Goal: Use online tool/utility: Utilize a website feature to perform a specific function

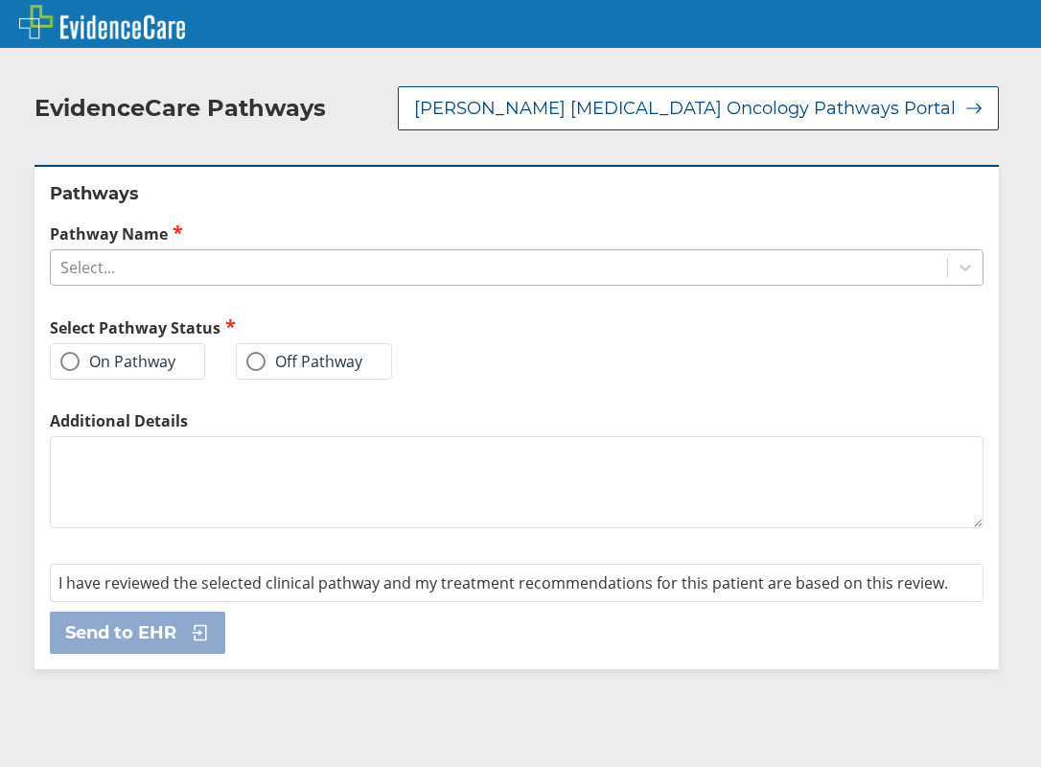
click at [343, 274] on div "Select..." at bounding box center [499, 267] width 897 height 33
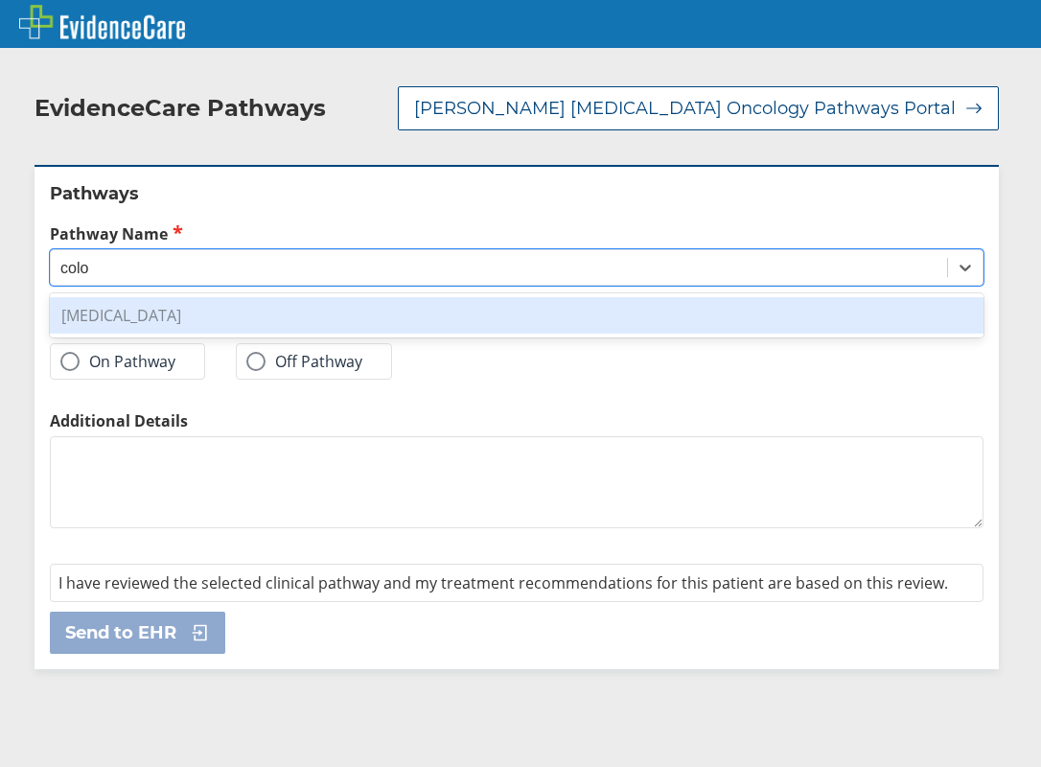
click at [393, 320] on div "[MEDICAL_DATA]" at bounding box center [517, 315] width 934 height 36
type input "colo"
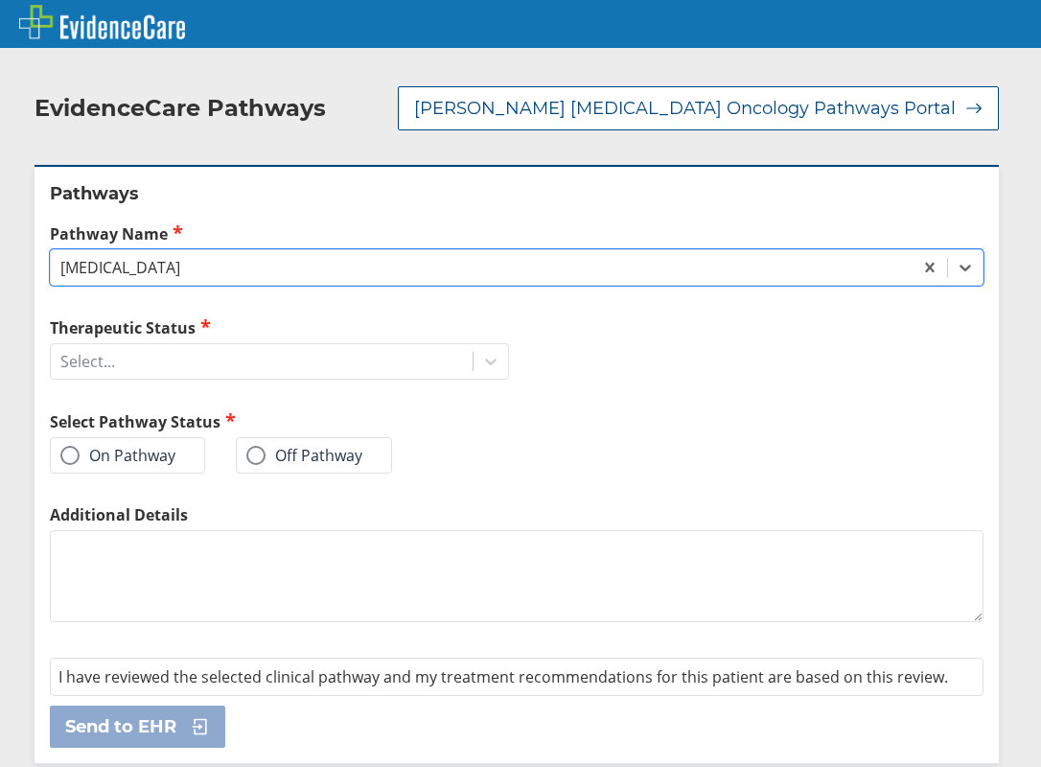
click at [101, 458] on label "On Pathway" at bounding box center [117, 455] width 115 height 19
click at [0, 0] on input "On Pathway" at bounding box center [0, 0] width 0 height 0
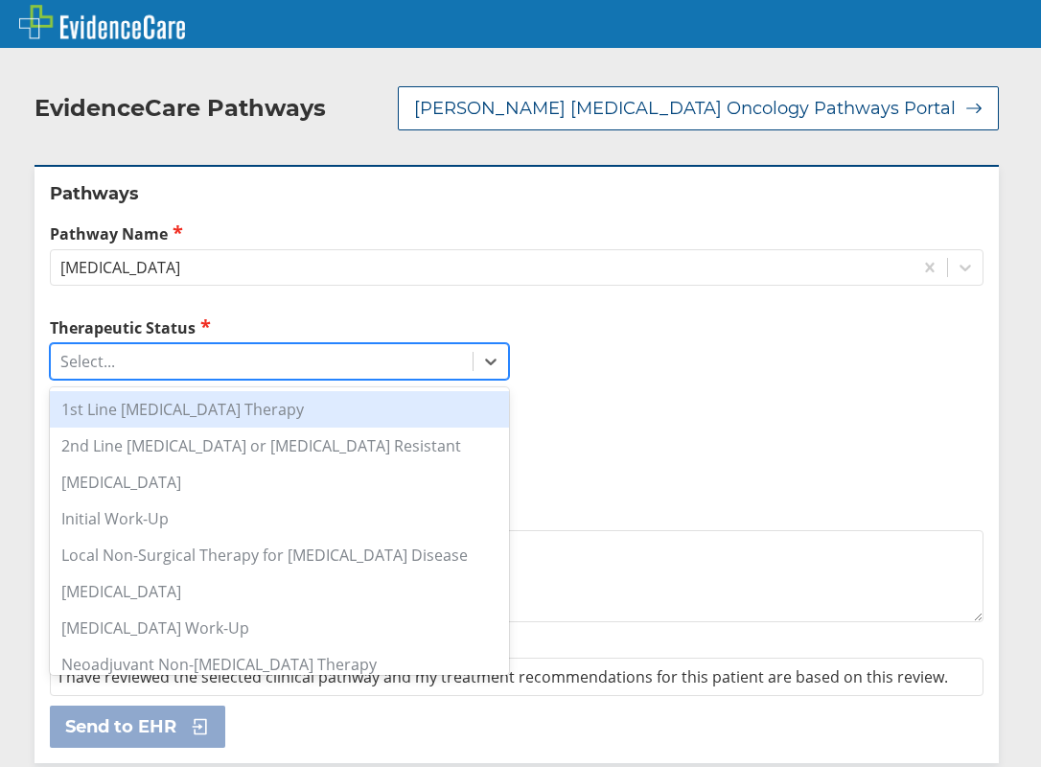
click at [463, 360] on div "Select..." at bounding box center [262, 361] width 422 height 33
click at [259, 409] on div "1st Line [MEDICAL_DATA] Therapy" at bounding box center [279, 409] width 459 height 36
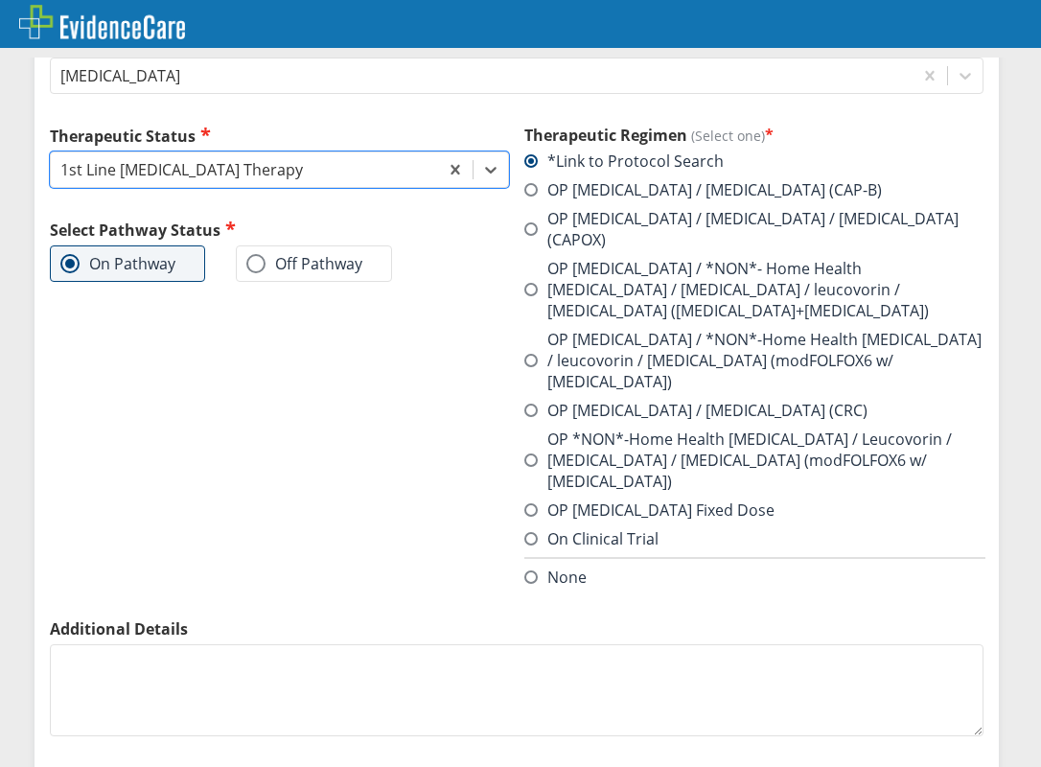
scroll to position [96, 0]
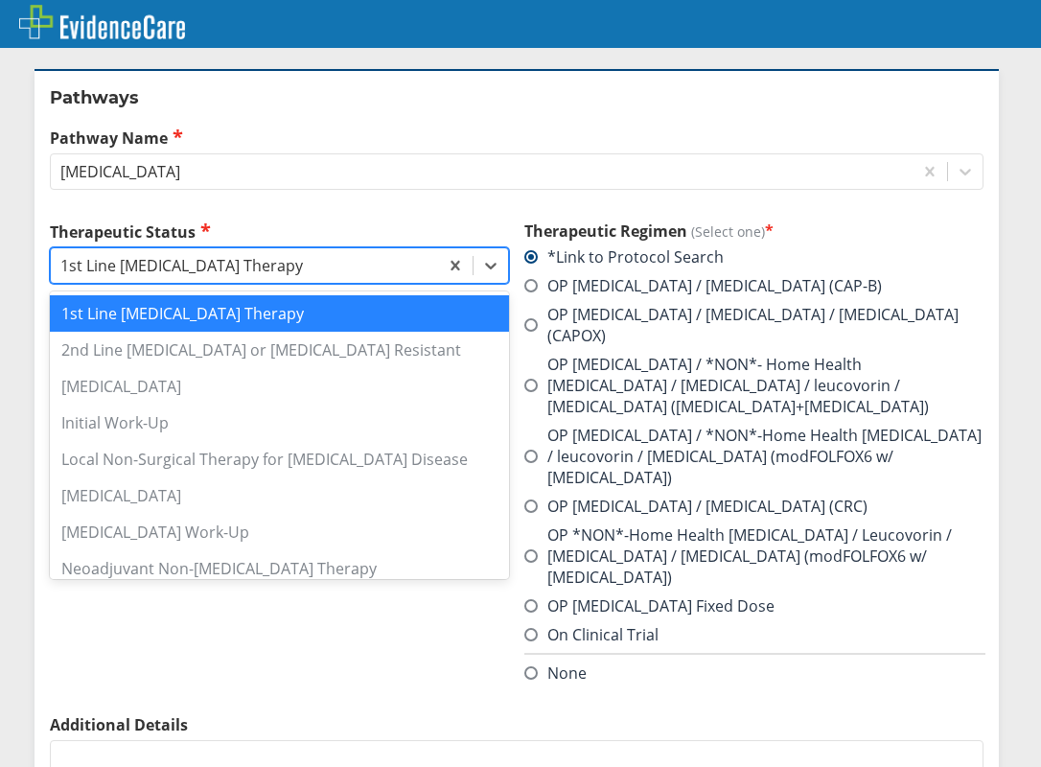
click at [424, 264] on div "1st Line [MEDICAL_DATA] Therapy" at bounding box center [244, 265] width 387 height 33
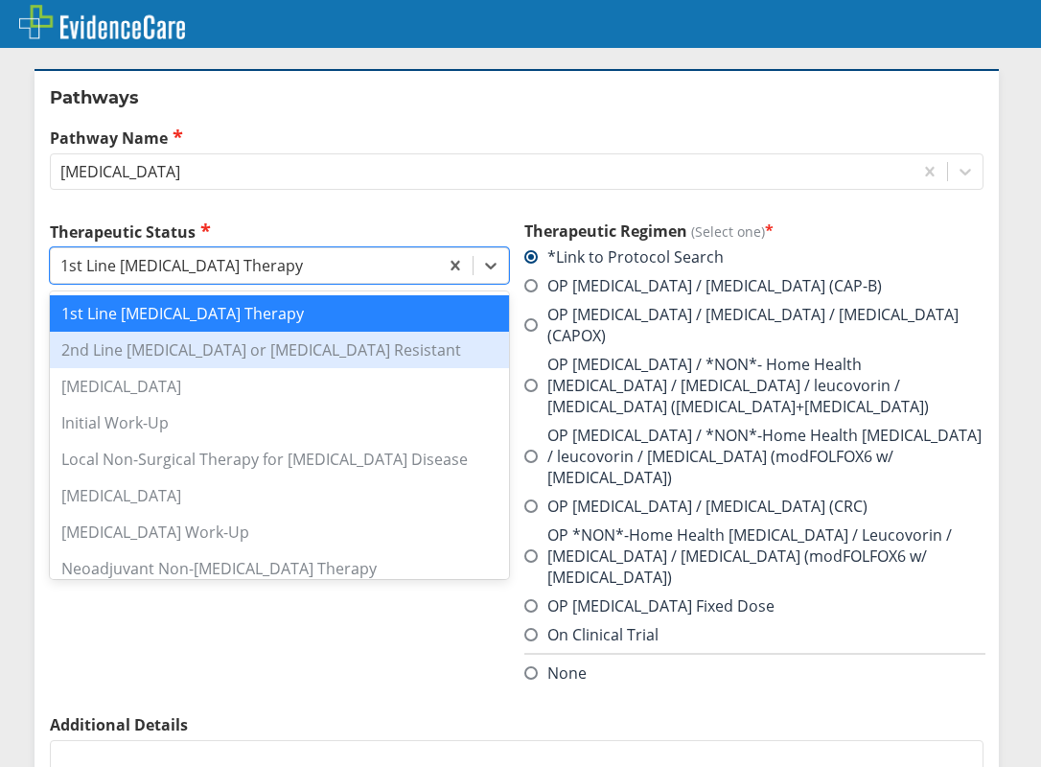
click at [314, 347] on div "2nd Line [MEDICAL_DATA] or [MEDICAL_DATA] Resistant" at bounding box center [279, 350] width 459 height 36
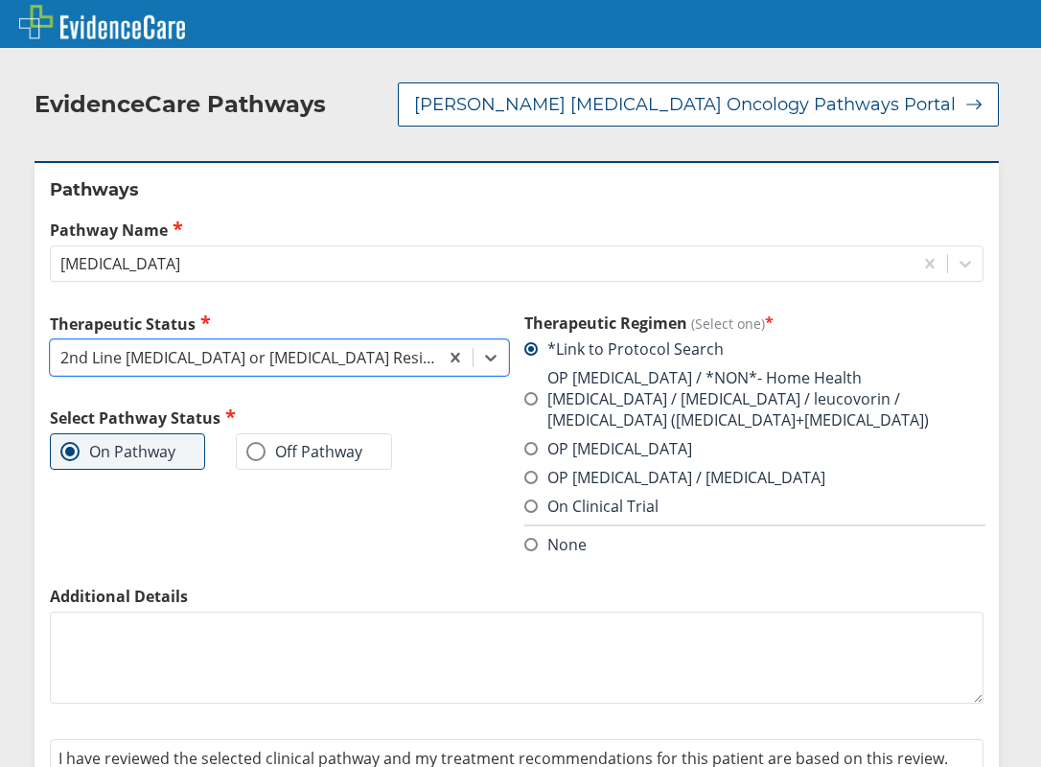
scroll to position [90, 0]
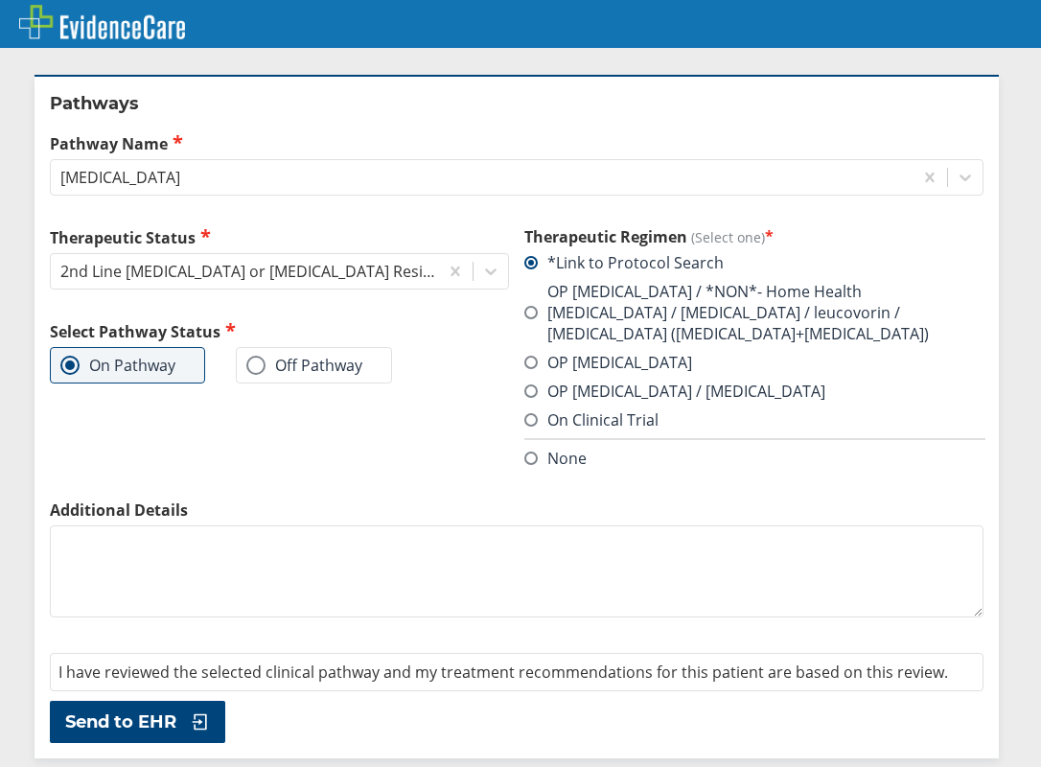
click at [256, 368] on span at bounding box center [255, 365] width 19 height 19
click at [0, 0] on input "Off Pathway" at bounding box center [0, 0] width 0 height 0
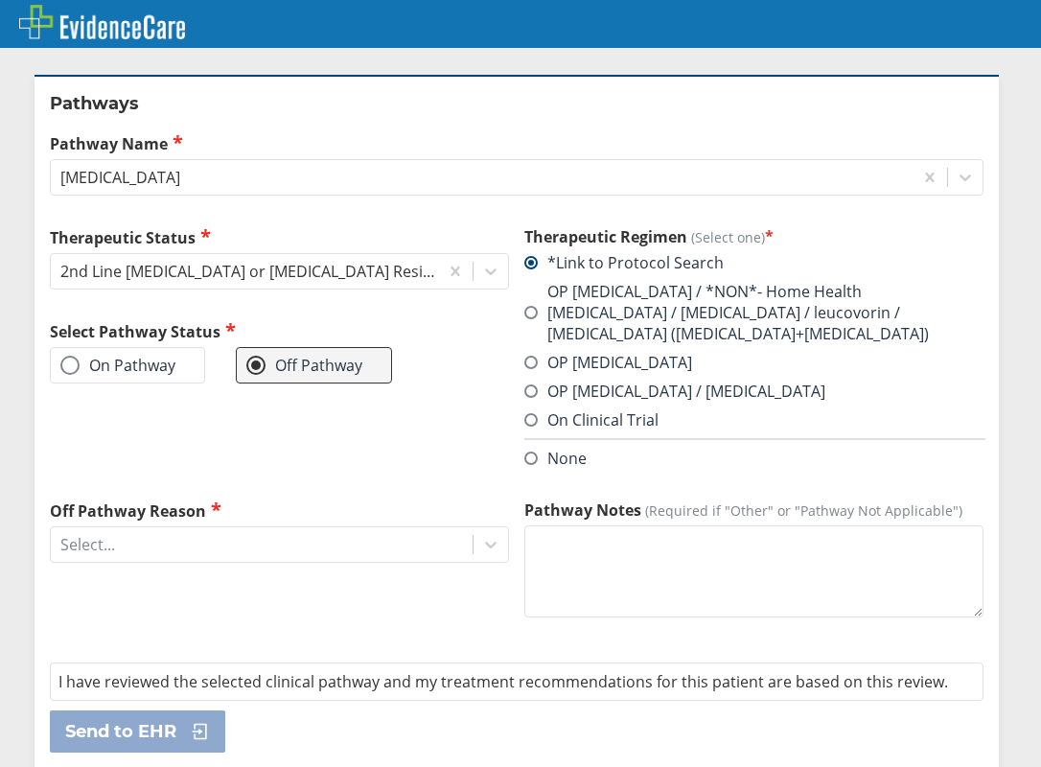
click at [86, 365] on label "On Pathway" at bounding box center [117, 365] width 115 height 19
click at [0, 0] on input "On Pathway" at bounding box center [0, 0] width 0 height 0
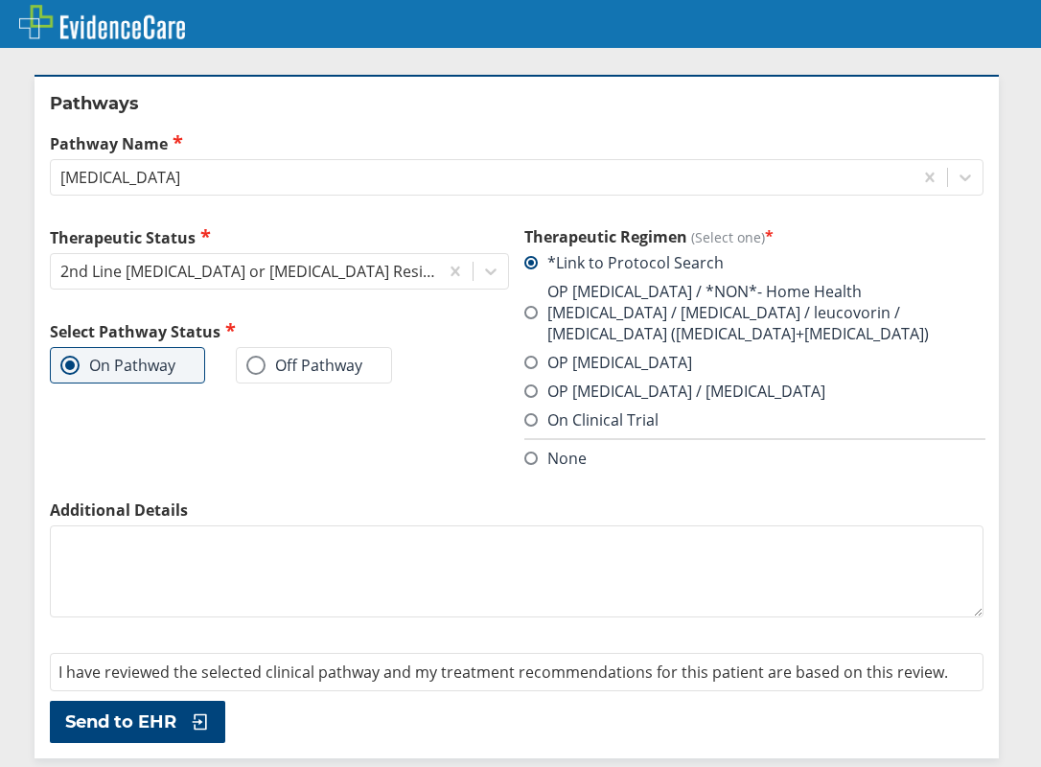
click at [525, 463] on span at bounding box center [531, 458] width 13 height 13
click at [0, 0] on input "None" at bounding box center [0, 0] width 0 height 0
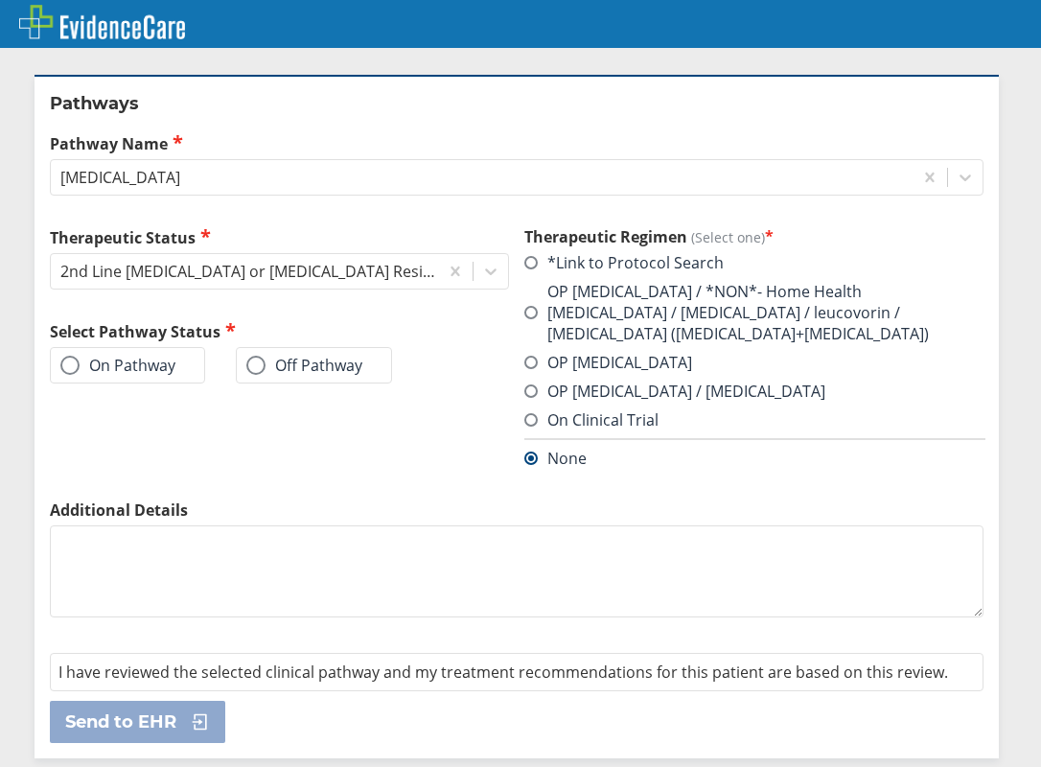
click at [144, 375] on label "On Pathway" at bounding box center [117, 365] width 115 height 19
click at [0, 0] on input "On Pathway" at bounding box center [0, 0] width 0 height 0
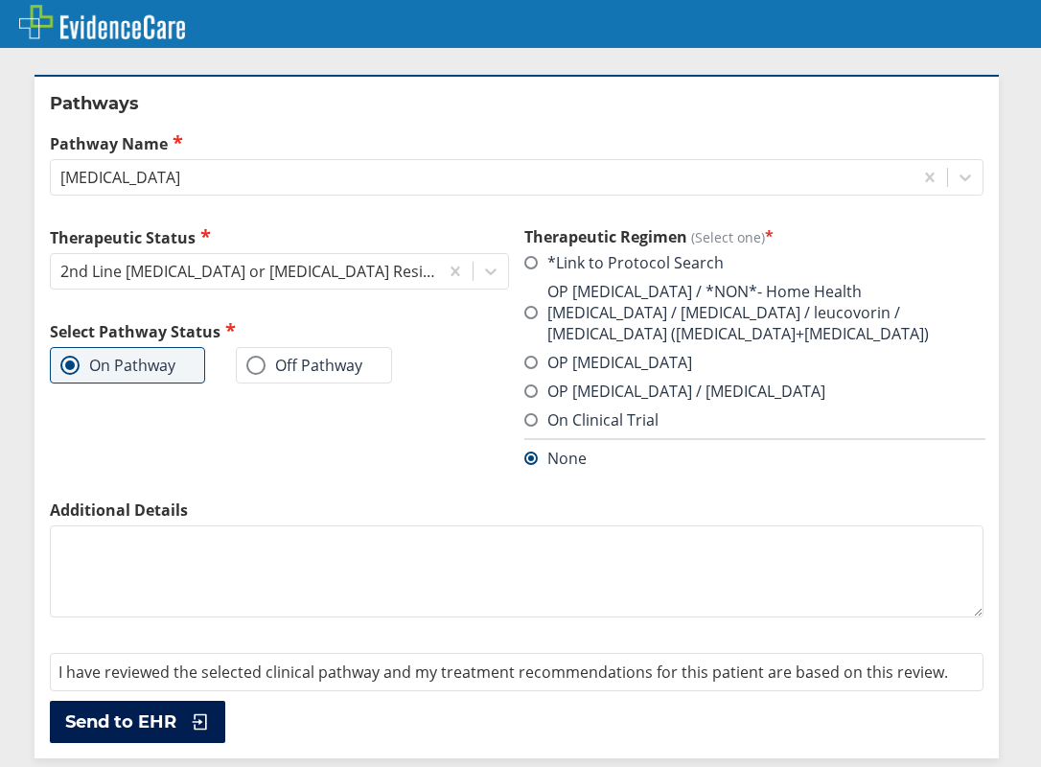
click at [138, 727] on span "Send to EHR" at bounding box center [120, 722] width 111 height 23
